Goal: Information Seeking & Learning: Learn about a topic

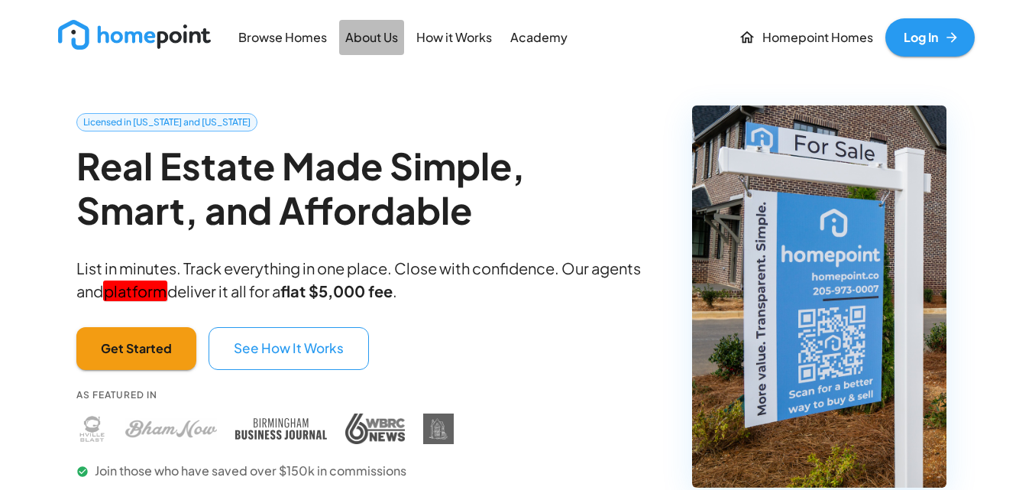
click at [372, 44] on p "About Us" at bounding box center [371, 38] width 53 height 18
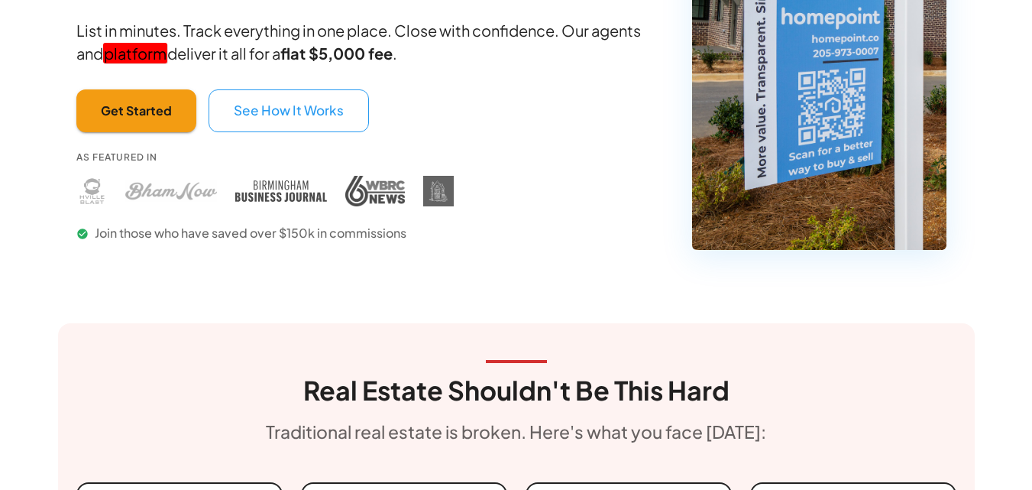
scroll to position [382, 0]
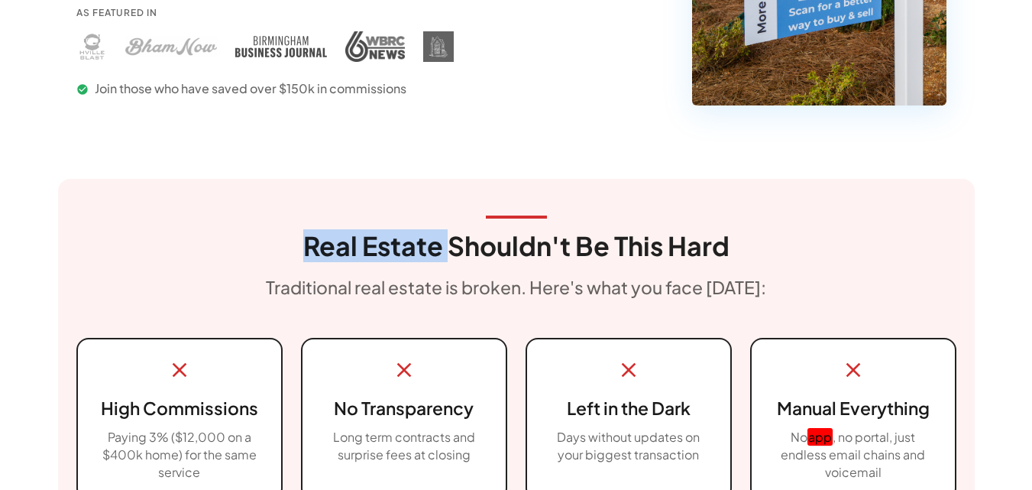
drag, startPoint x: 297, startPoint y: 253, endPoint x: 446, endPoint y: 250, distance: 149.0
click at [446, 250] on div "Real Estate Shouldn't Be This Hard Traditional real estate is broken. Here's wh…" at bounding box center [516, 258] width 880 height 86
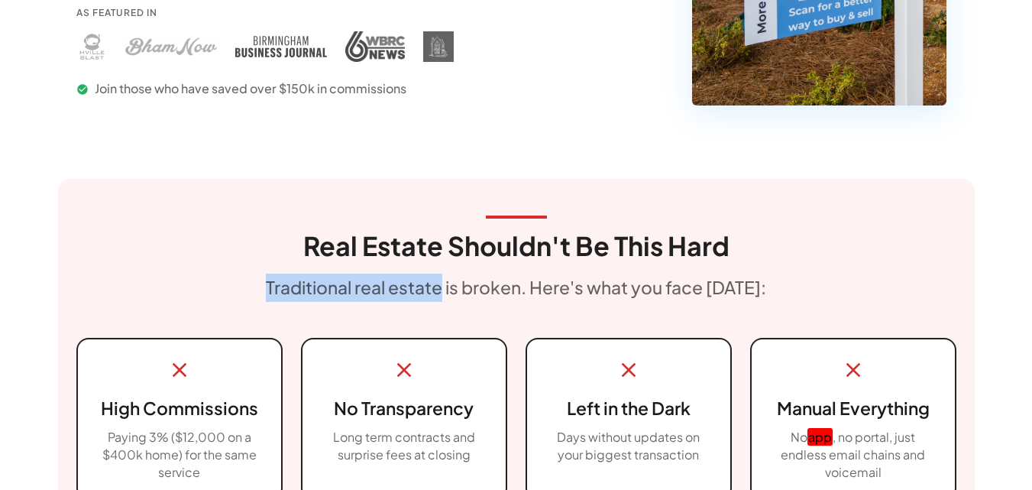
drag, startPoint x: 264, startPoint y: 295, endPoint x: 442, endPoint y: 286, distance: 178.2
click at [442, 286] on div "Real Estate Shouldn't Be This Hard Traditional real estate is broken. Here's wh…" at bounding box center [516, 258] width 880 height 86
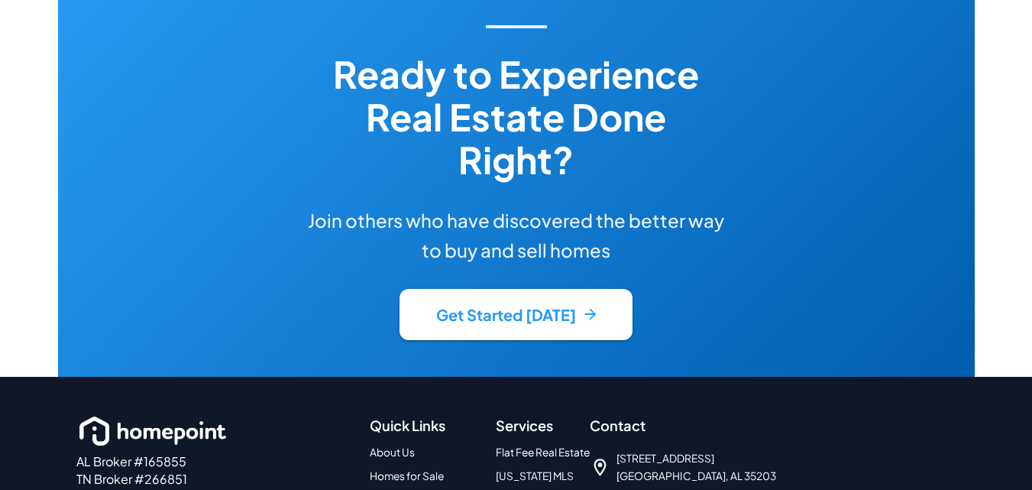
scroll to position [3361, 0]
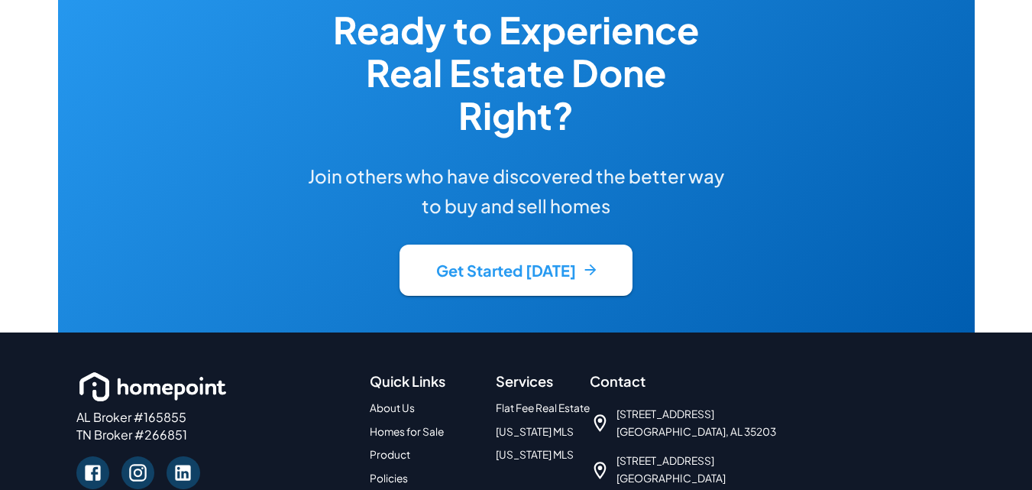
click at [394, 448] on link "Product" at bounding box center [390, 454] width 40 height 13
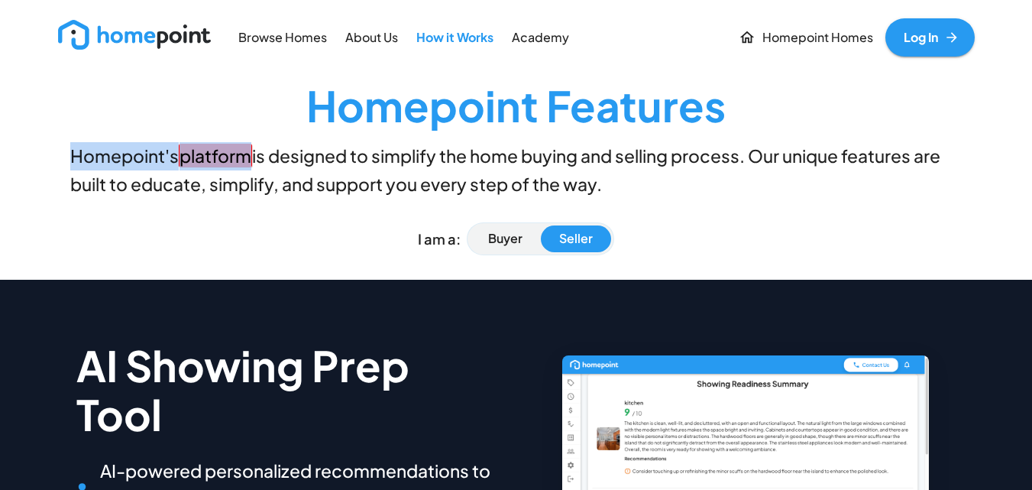
drag, startPoint x: 44, startPoint y: 163, endPoint x: 248, endPoint y: 157, distance: 204.0
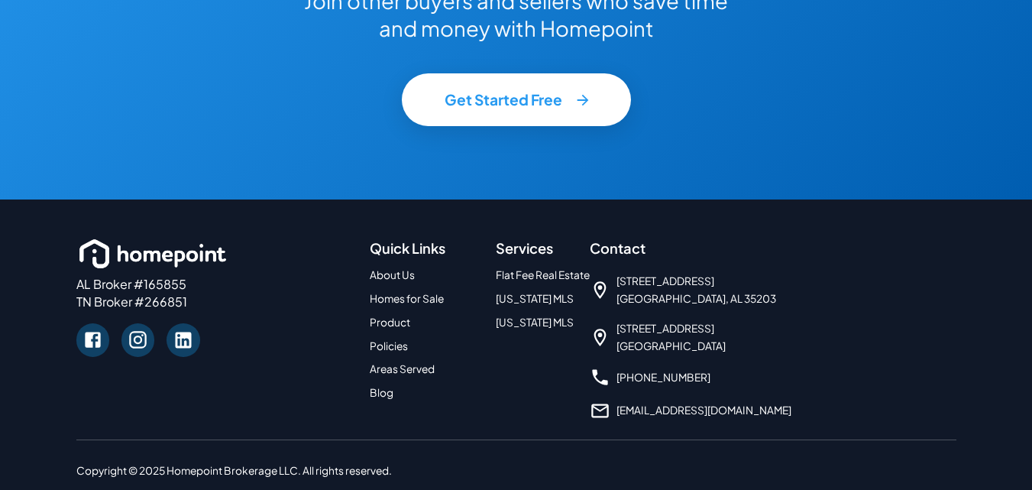
scroll to position [2756, 0]
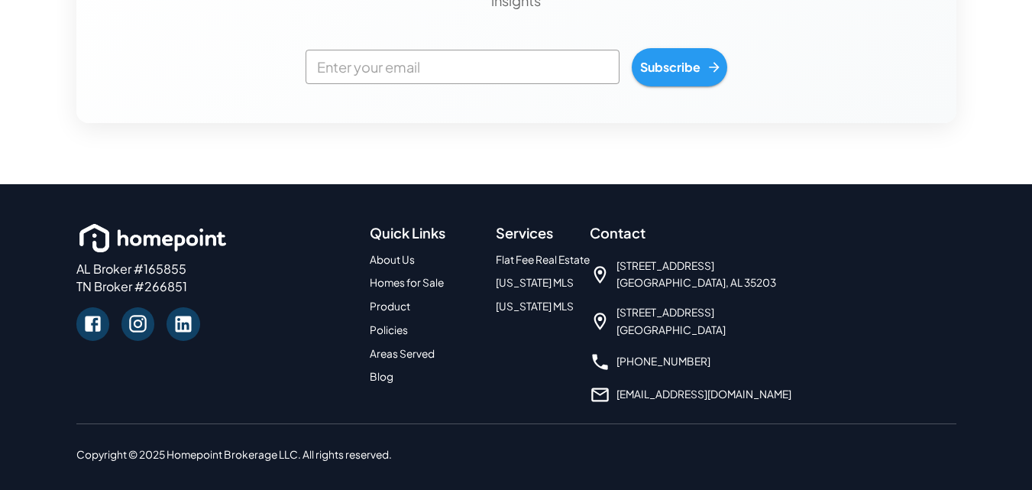
scroll to position [2016, 0]
